Goal: Information Seeking & Learning: Understand process/instructions

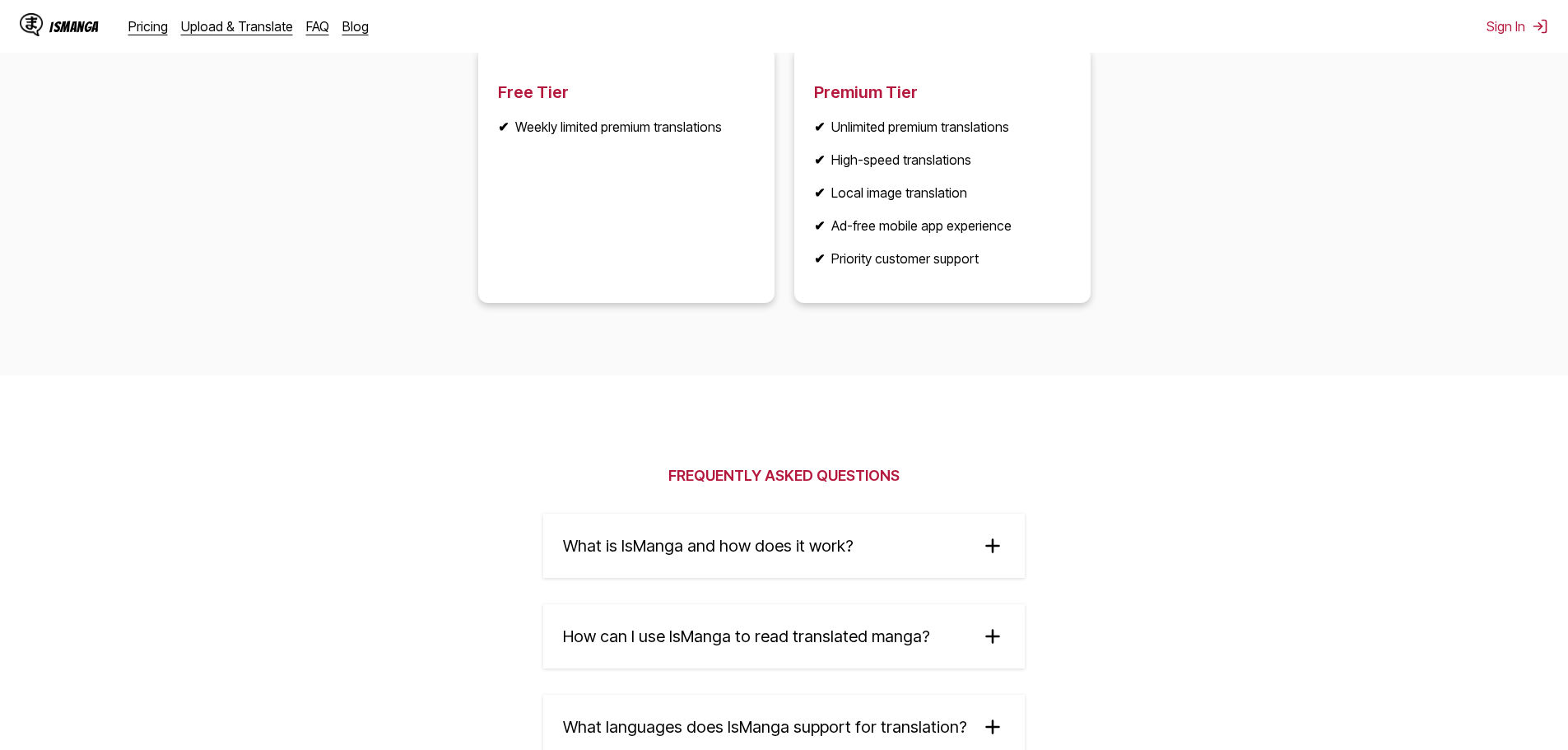
scroll to position [2305, 0]
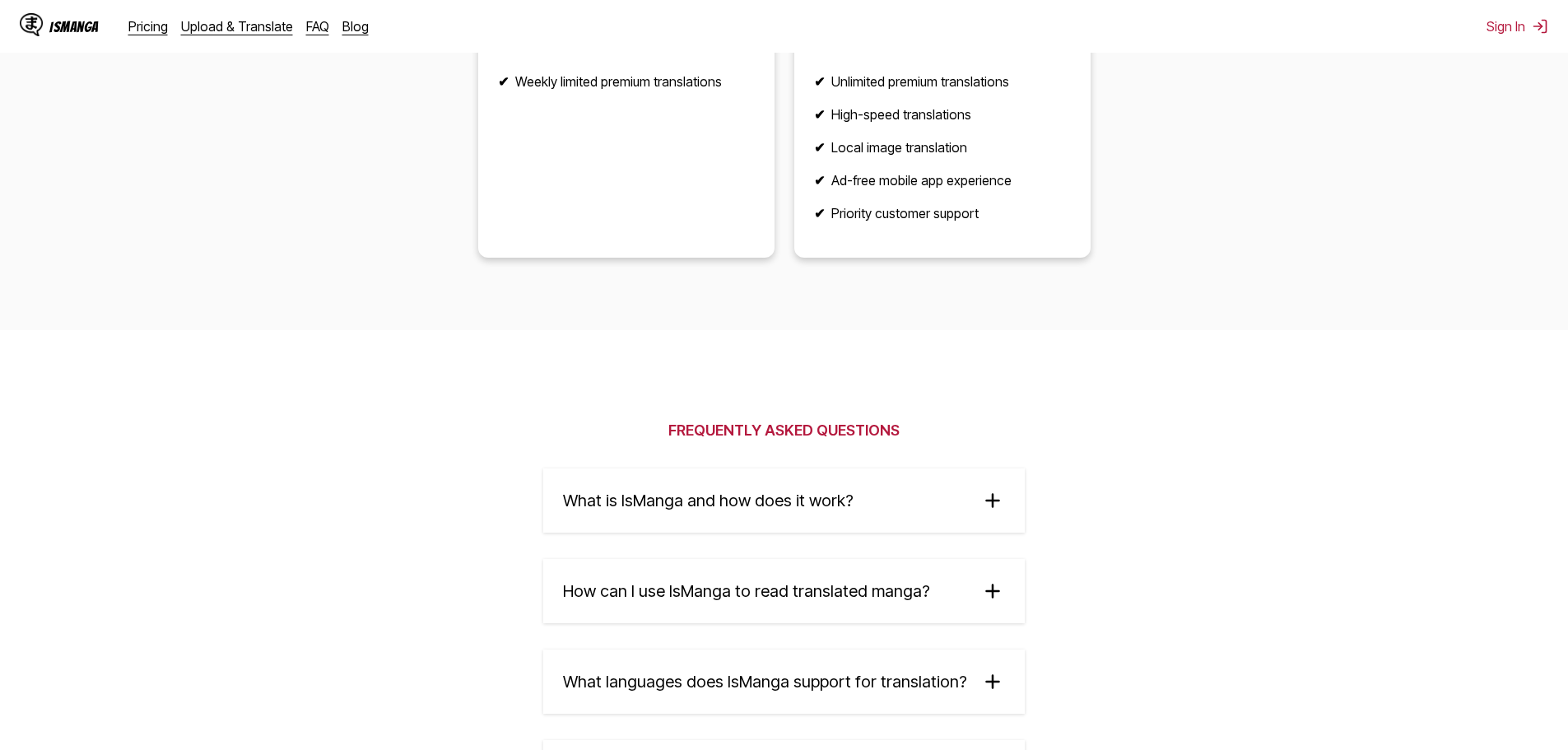
drag, startPoint x: 420, startPoint y: 365, endPoint x: 412, endPoint y: 363, distance: 8.2
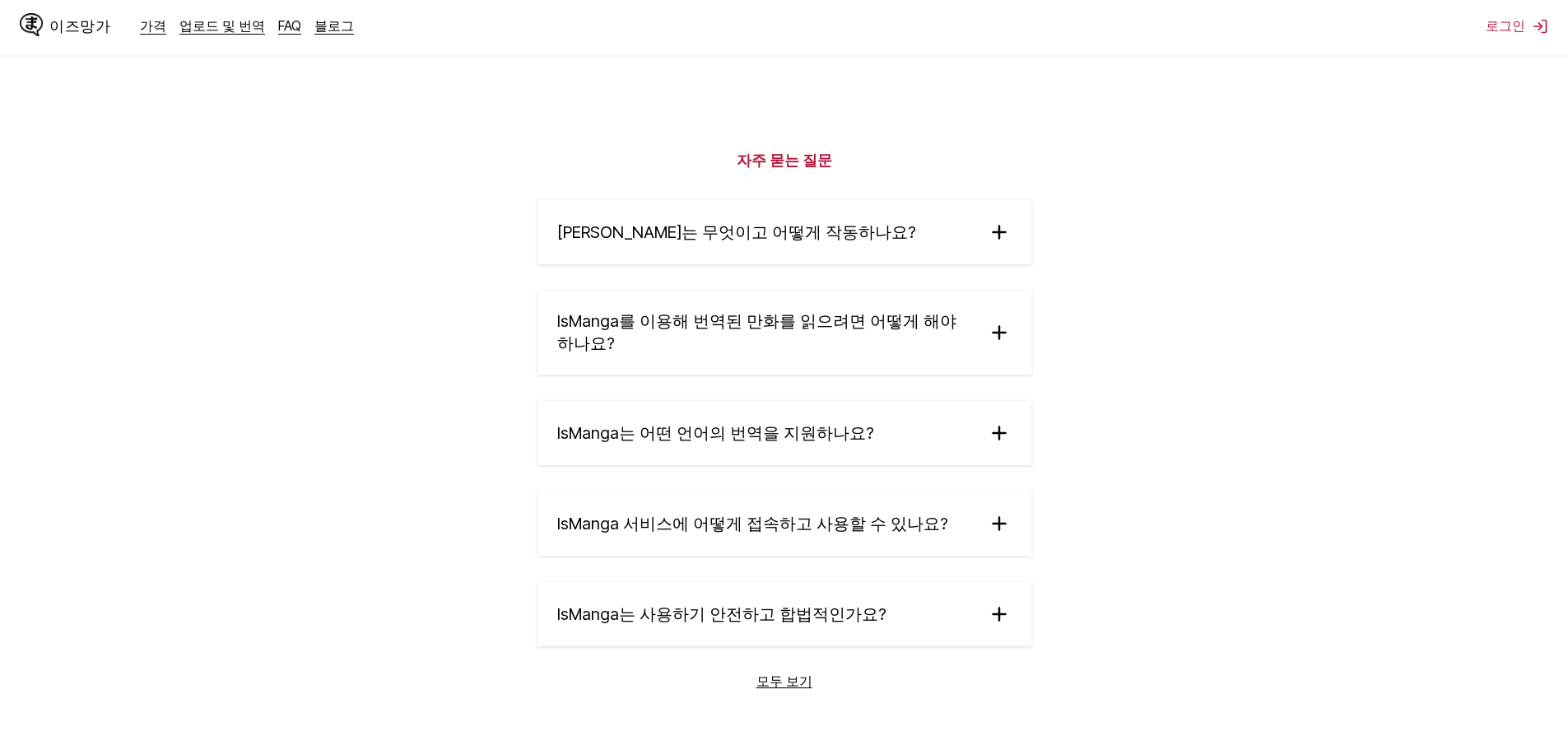
scroll to position [2477, 0]
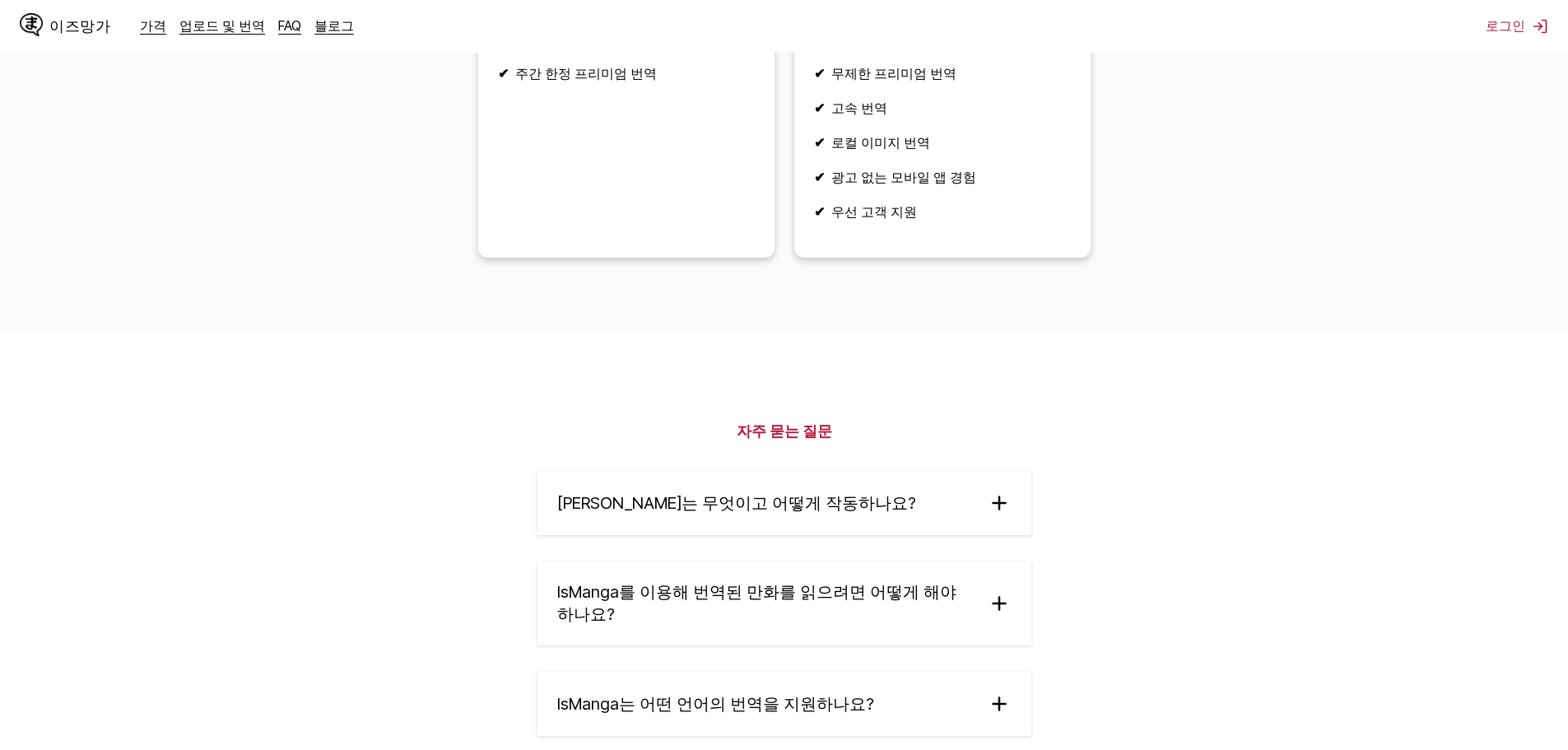
click at [702, 482] on summary "[PERSON_NAME]는 무엇이고 어떻게 작동하나요?" at bounding box center [784, 503] width 494 height 64
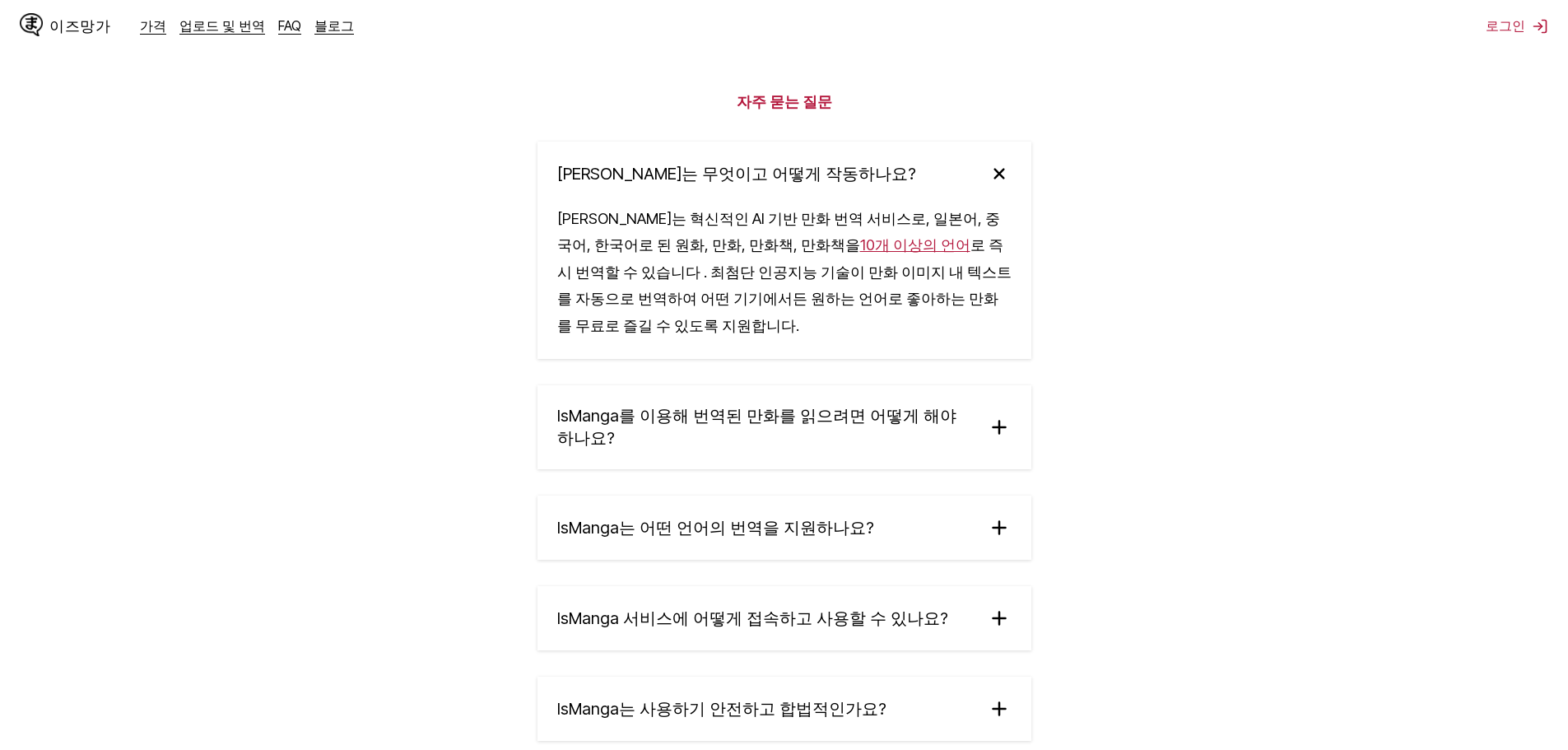
click at [761, 385] on summary "IsManga를 이용해 번역된 만화를 읽으려면 어떻게 해야 하나요?" at bounding box center [784, 427] width 494 height 84
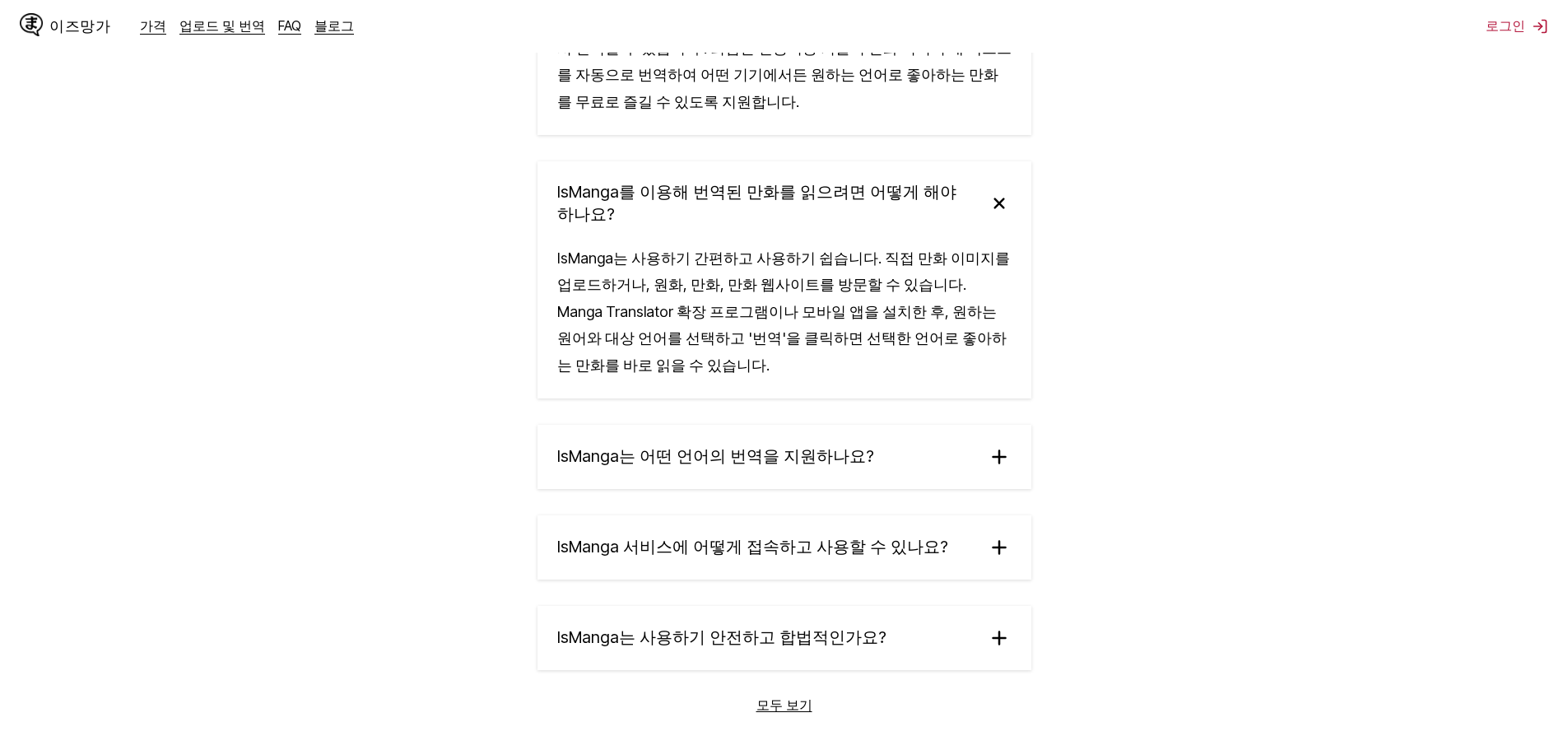
scroll to position [3135, 0]
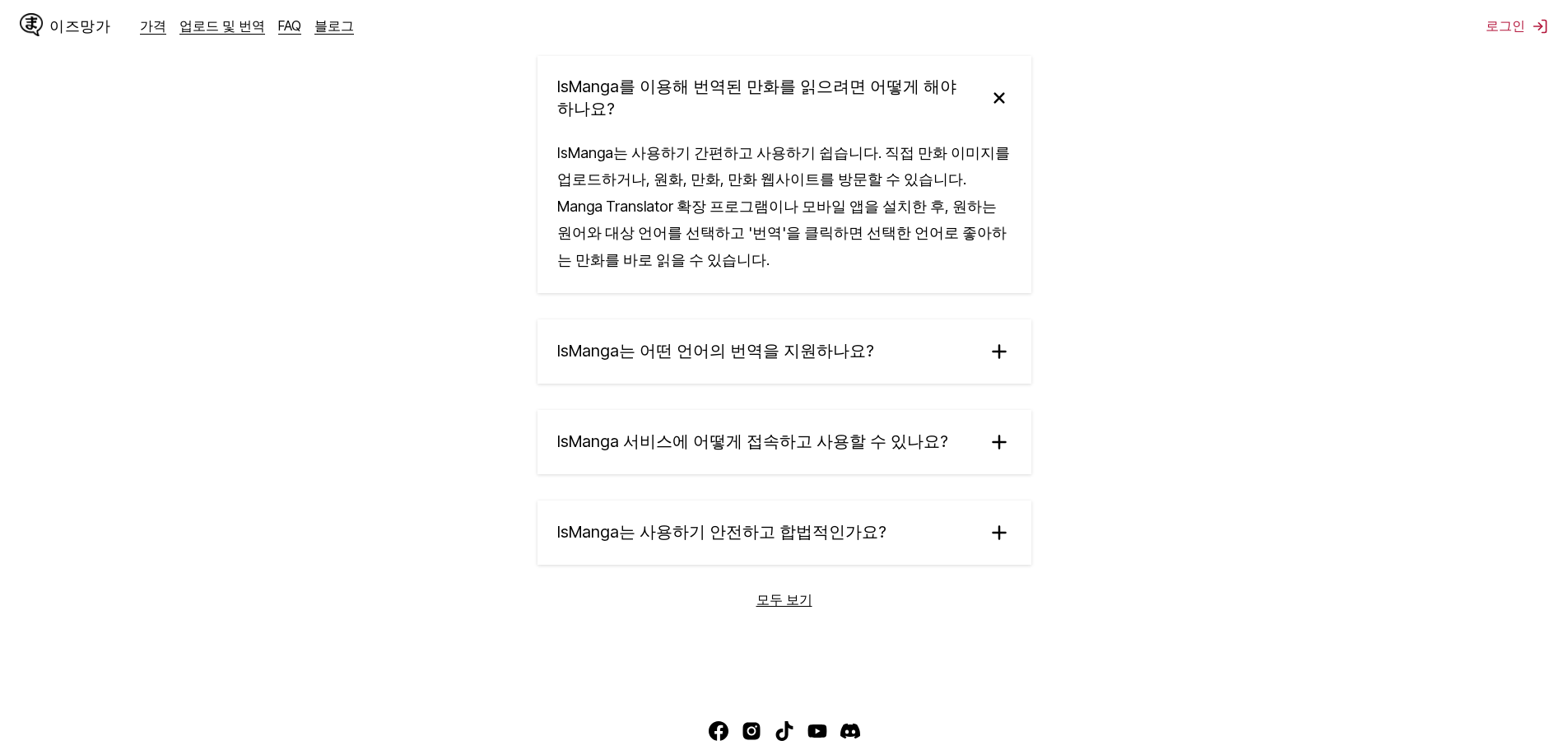
click at [780, 341] on font "IsManga는 어떤 언어의 번역을 지원하나요?" at bounding box center [716, 351] width 317 height 20
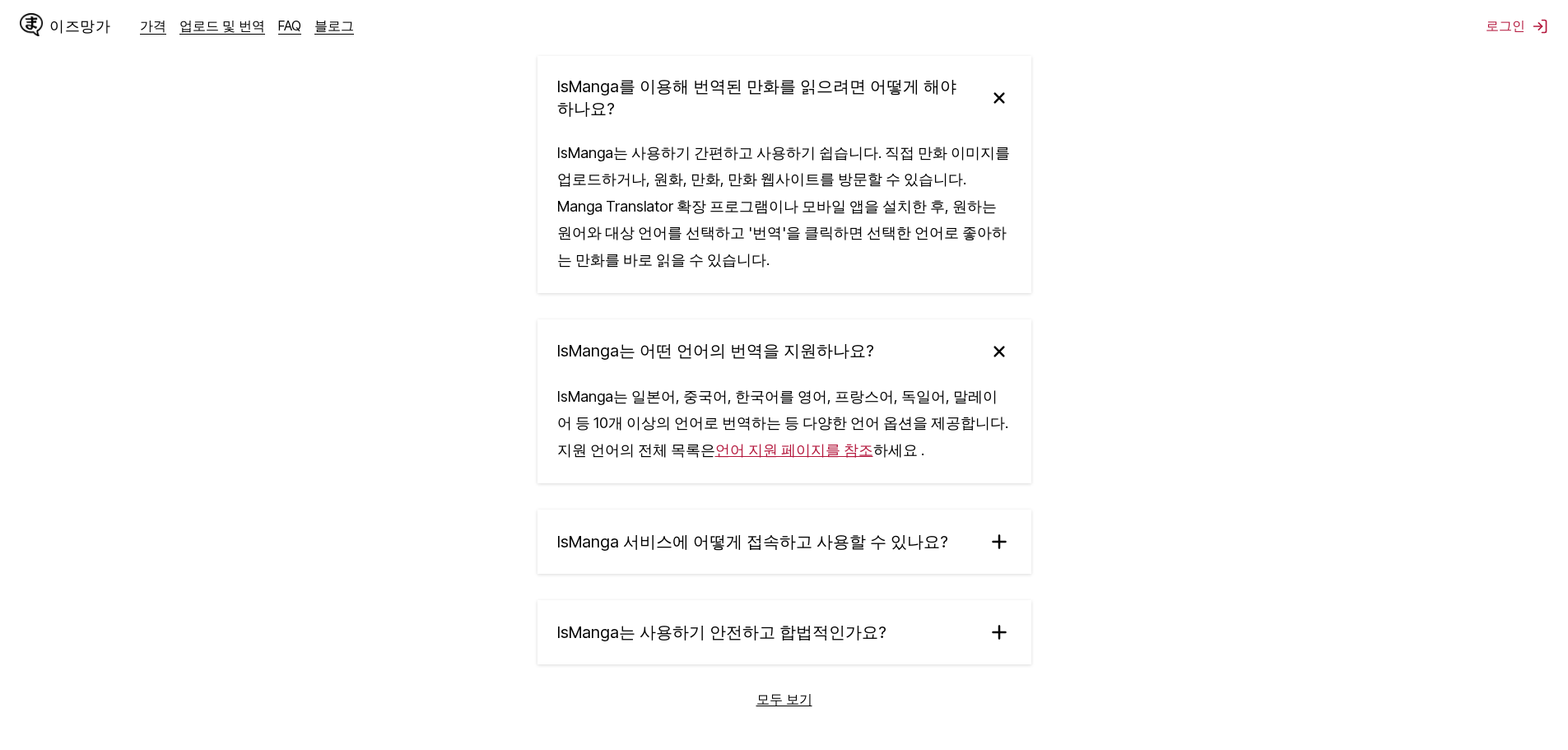
click at [791, 510] on summary "IsManga 서비스에 어떻게 접속하고 사용할 수 있나요?" at bounding box center [784, 541] width 494 height 64
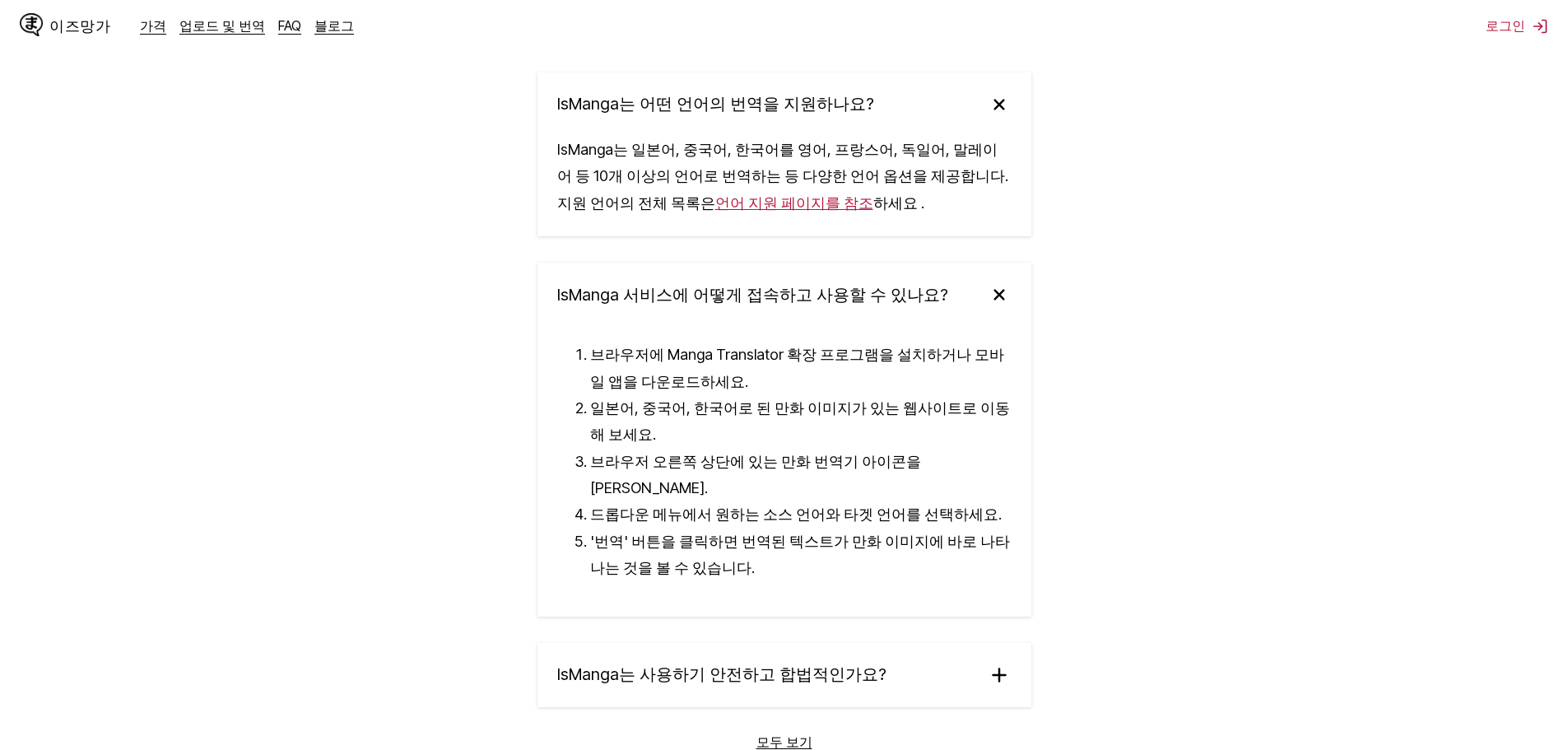
click at [788, 664] on font "IsManga는 사용하기 안전하고 합법적인가요?" at bounding box center [721, 674] width 329 height 20
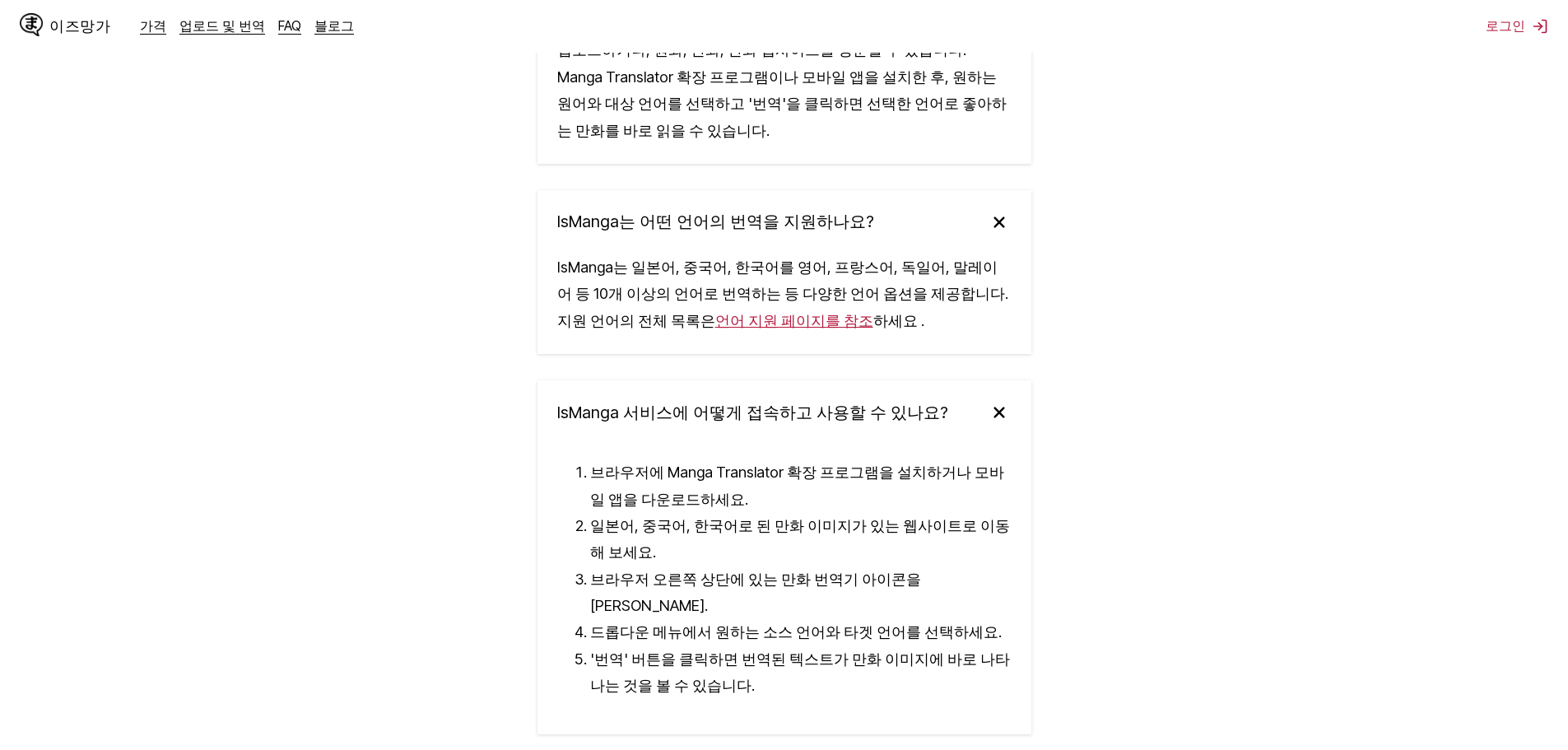
scroll to position [2890, 0]
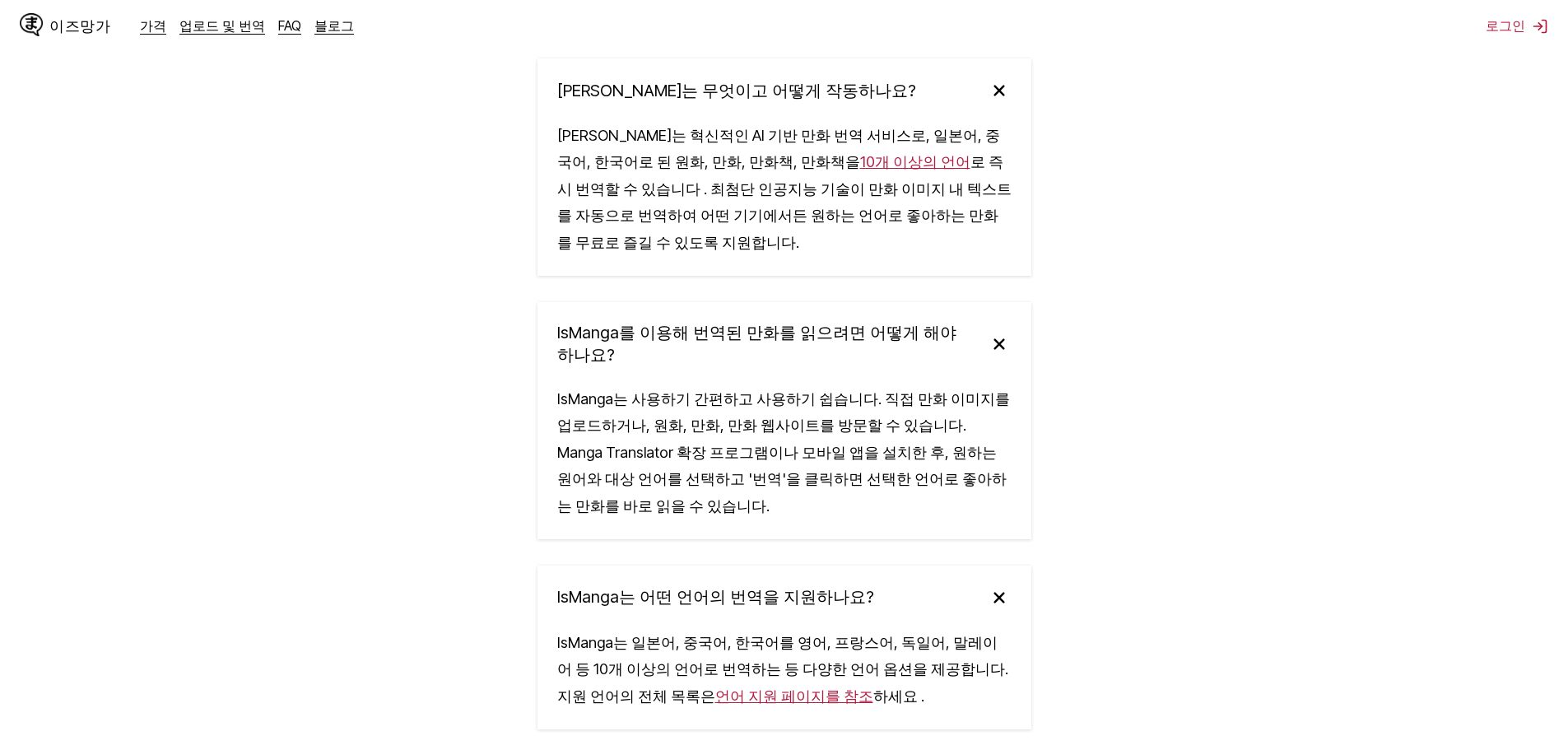
drag, startPoint x: 1119, startPoint y: 523, endPoint x: 1091, endPoint y: 518, distance: 28.4
click at [1117, 523] on section "자주 묻는 질문 IsManga는 무엇이고 어떻게 작동하나요? IsManga는 혁신적인 AI 기반 만화 번역 서비스로, 일본어, 중국어, 한국어…" at bounding box center [784, 670] width 1568 height 1506
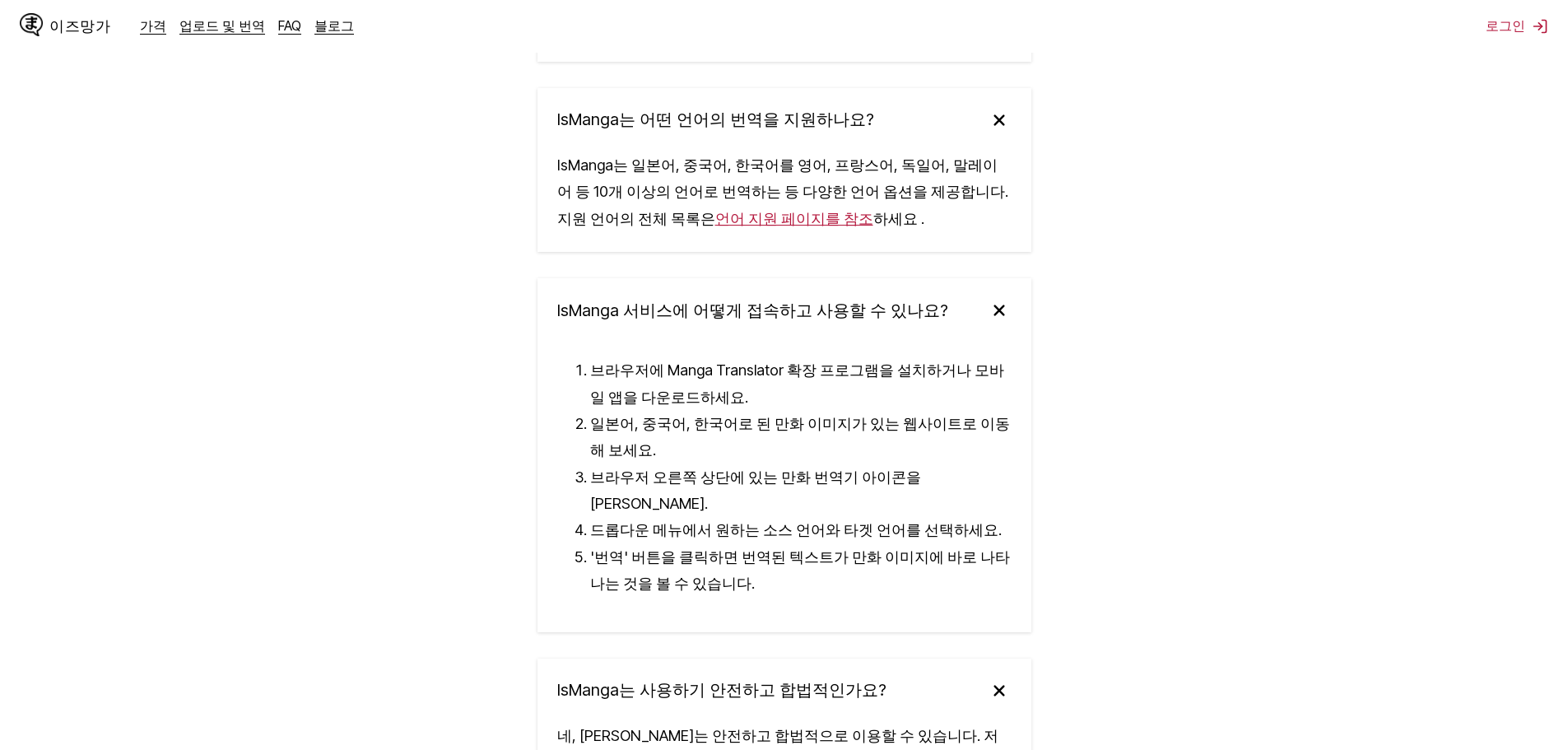
scroll to position [3383, 0]
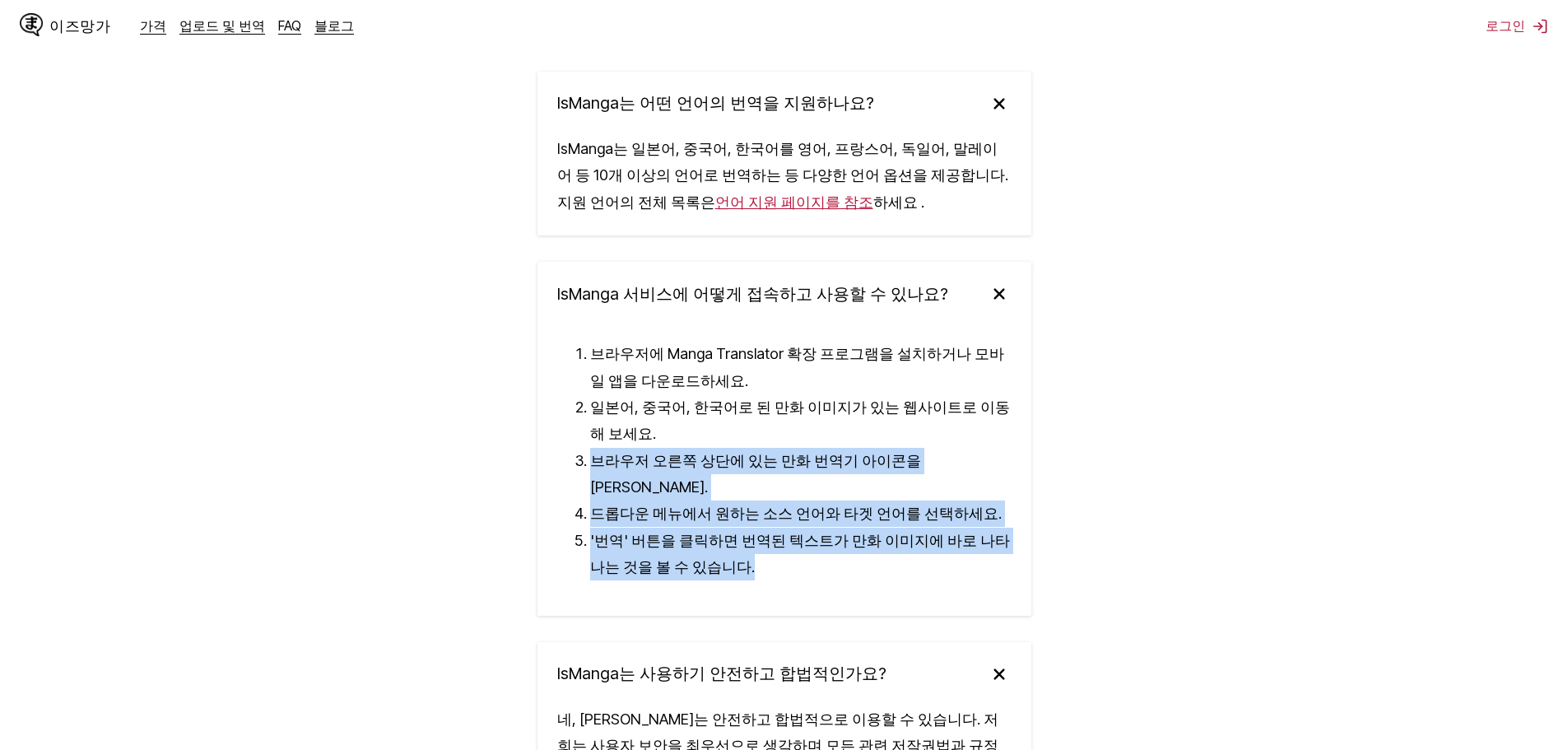
drag, startPoint x: 903, startPoint y: 387, endPoint x: 928, endPoint y: 502, distance: 117.7
click at [928, 502] on ol "브라우저에 Manga Translator 확장 프로그램을 설치하거나 모바일 앱을 다운로드하세요. 일본어, 중국어, 한국어로 된 만화 이미지가 …" at bounding box center [784, 461] width 454 height 240
click at [928, 527] on li "'번역' 버튼을 클릭하면 번역된 텍스트가 만화 이미지에 바로 나타나는 것을 볼 수 있습니다." at bounding box center [801, 554] width 422 height 53
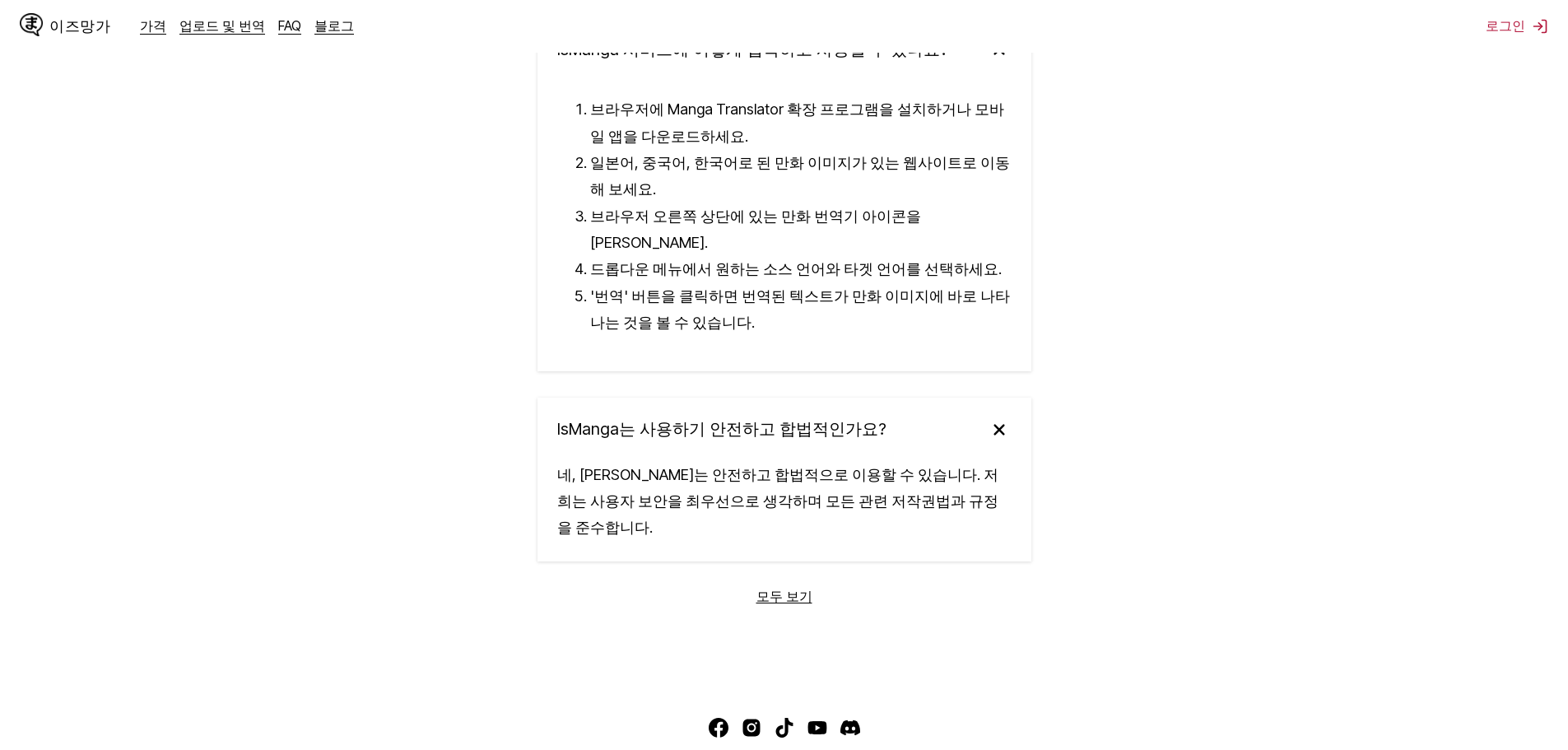
scroll to position [3630, 0]
click at [788, 585] on font "모두 보기" at bounding box center [784, 593] width 56 height 17
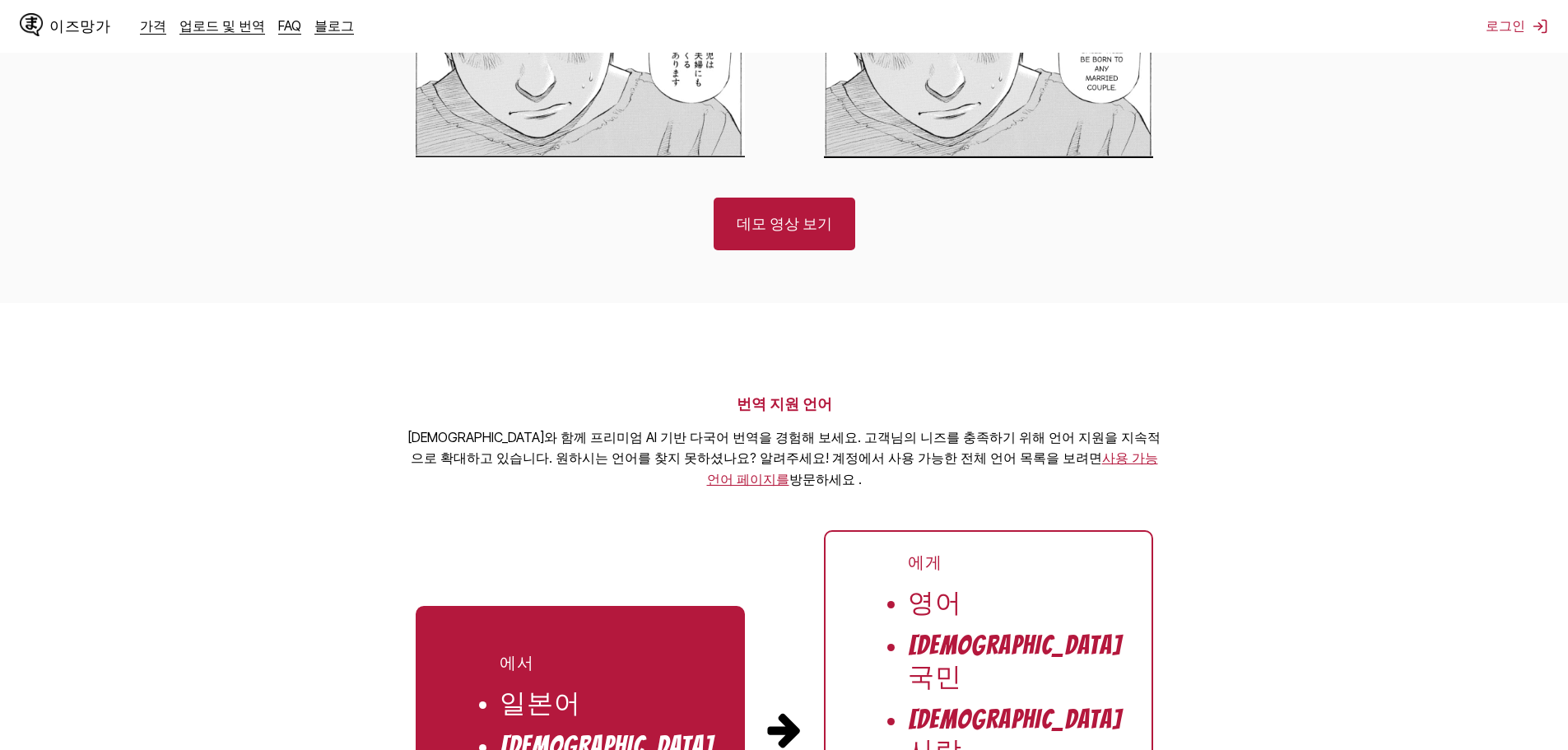
scroll to position [1317, 0]
